Goal: Information Seeking & Learning: Learn about a topic

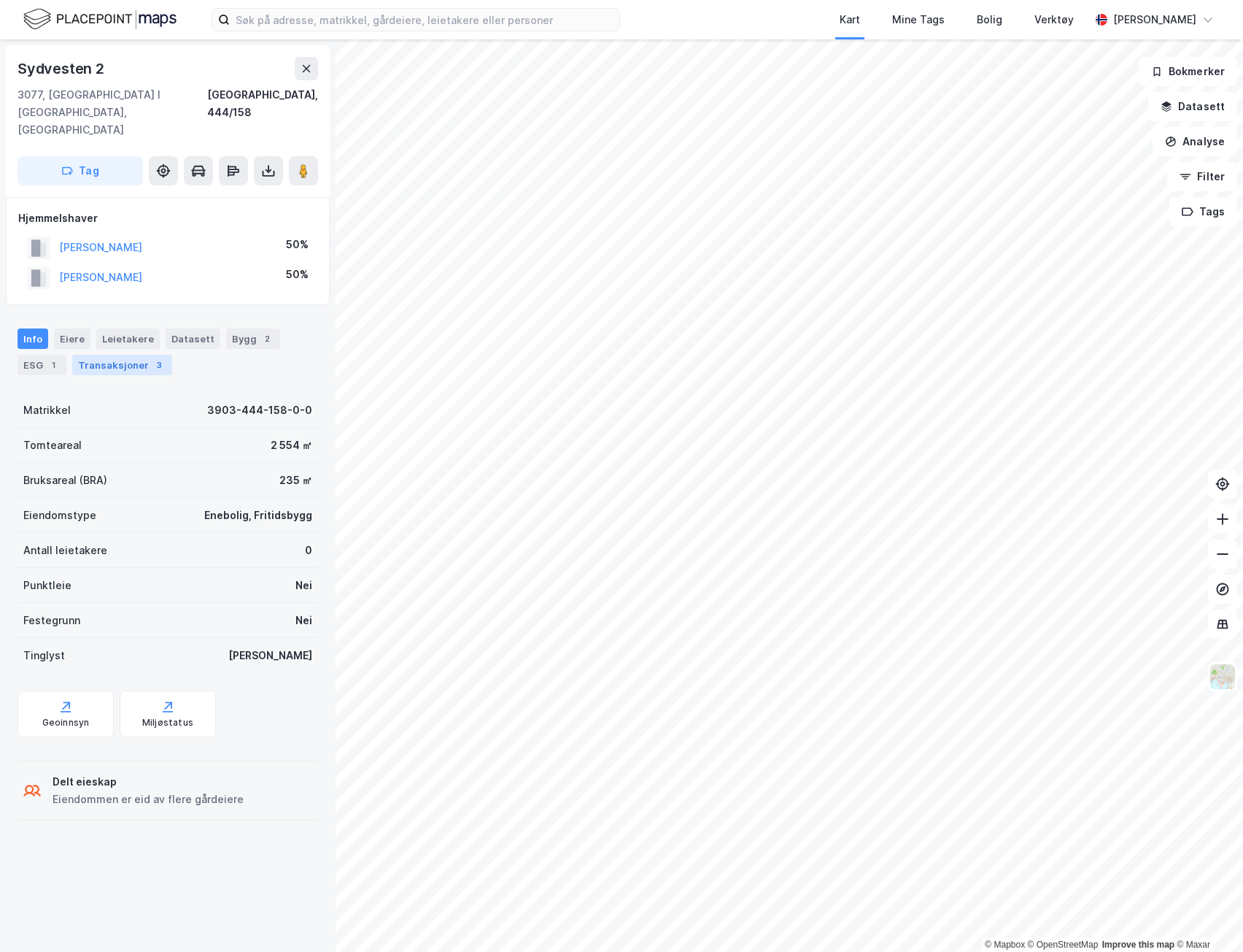
click at [137, 355] on div "Transaksjoner 3" at bounding box center [122, 365] width 100 height 20
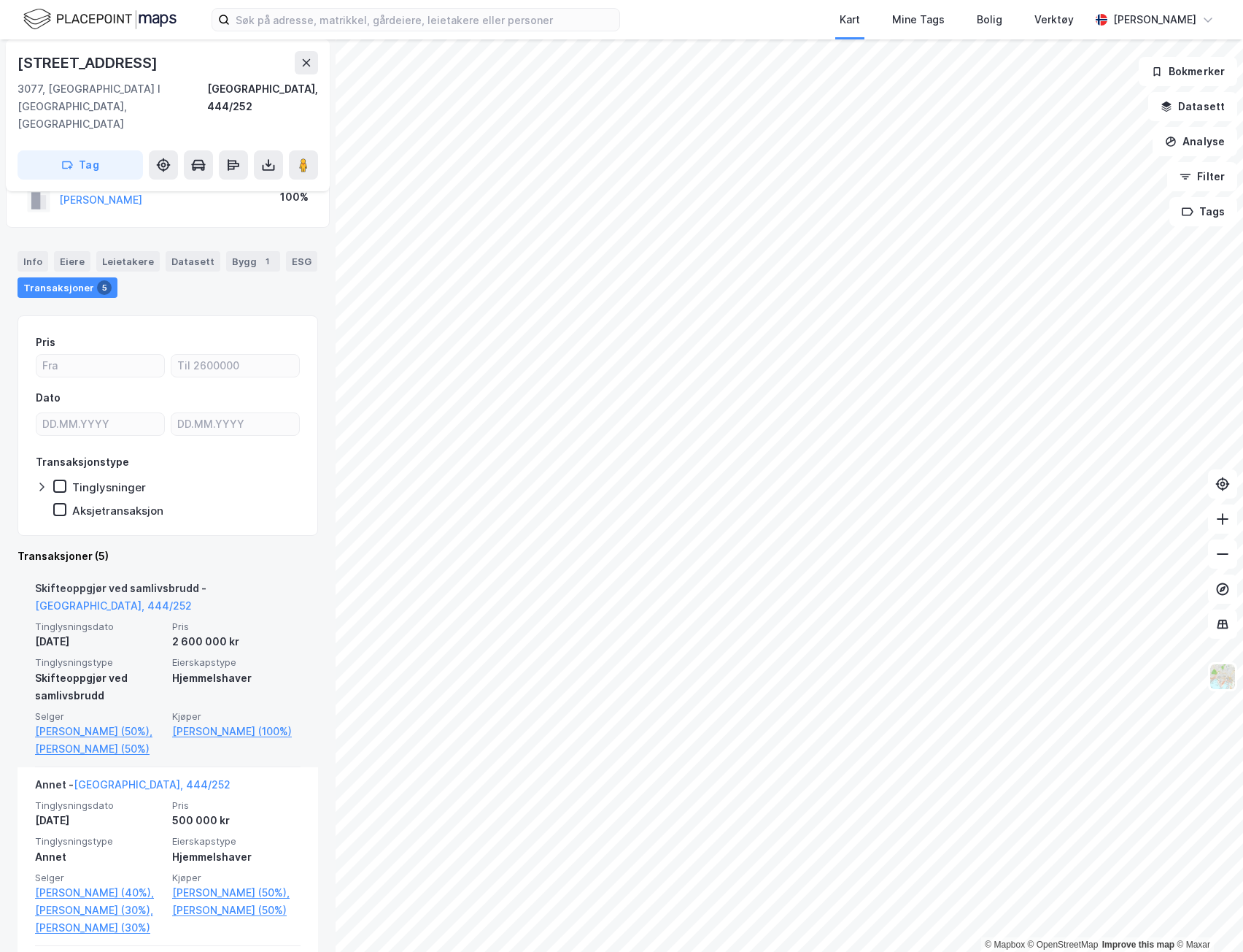
scroll to position [73, 0]
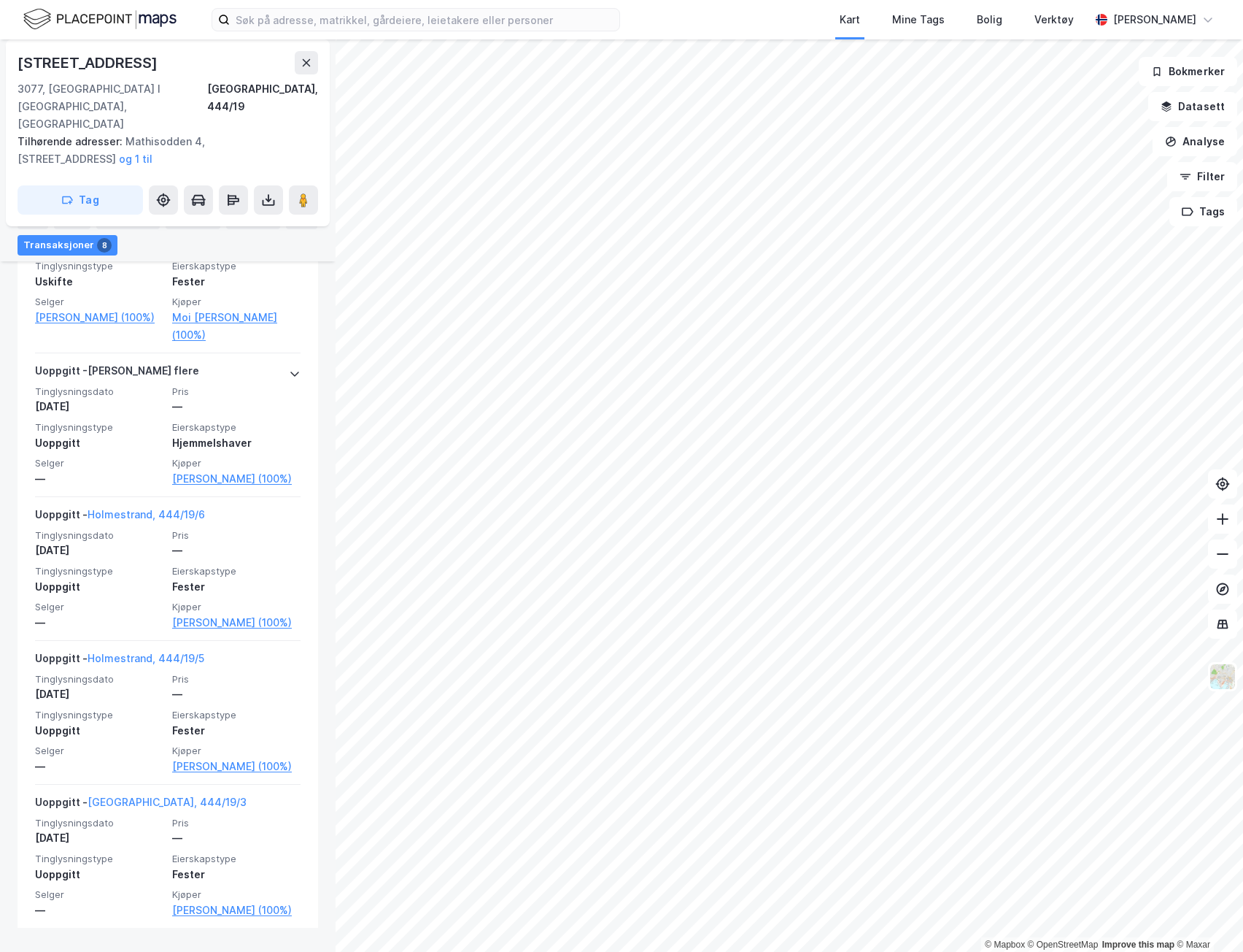
scroll to position [986, 0]
